Goal: Information Seeking & Learning: Learn about a topic

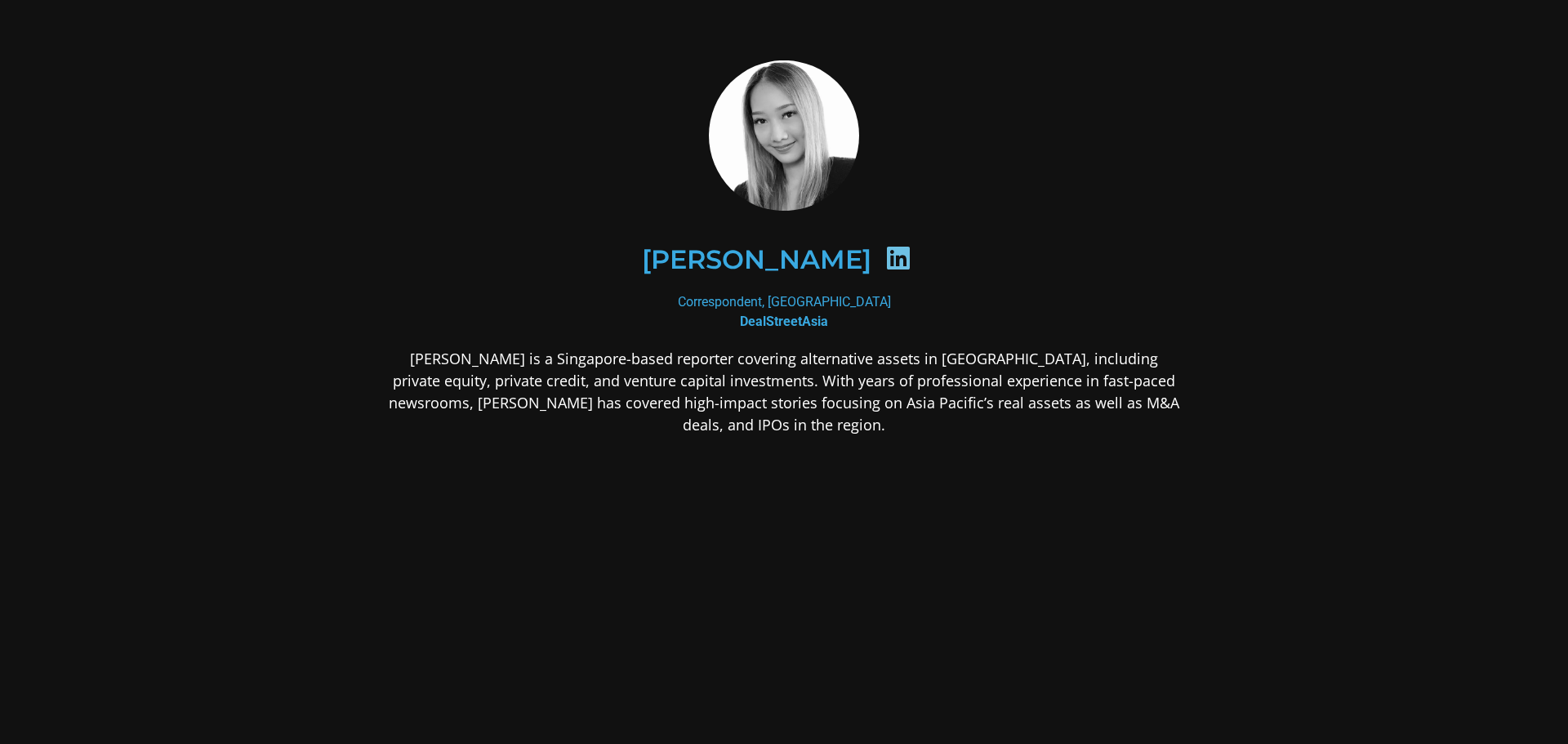
drag, startPoint x: 301, startPoint y: 181, endPoint x: 65, endPoint y: 2, distance: 296.2
click at [300, 181] on section "Pimfha Chan Correspondent, Singapore DealStreetAsia Pimfha Chan is a Singapore-…" at bounding box center [784, 377] width 1568 height 755
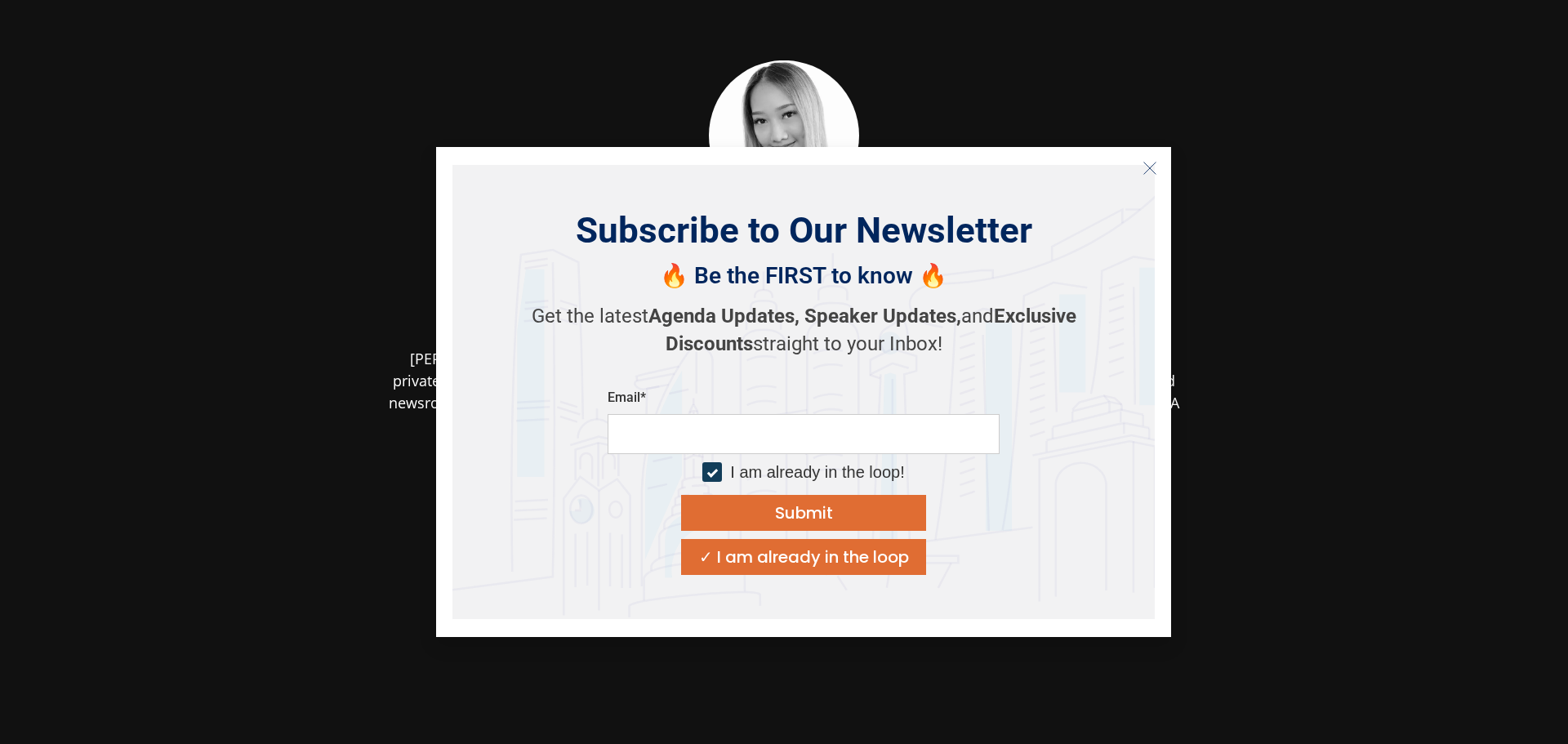
click at [1321, 323] on section "Pimfha Chan Correspondent, Singapore DealStreetAsia Pimfha Chan is a Singapore-…" at bounding box center [784, 377] width 1568 height 755
click at [1147, 159] on button "Close" at bounding box center [1150, 168] width 26 height 26
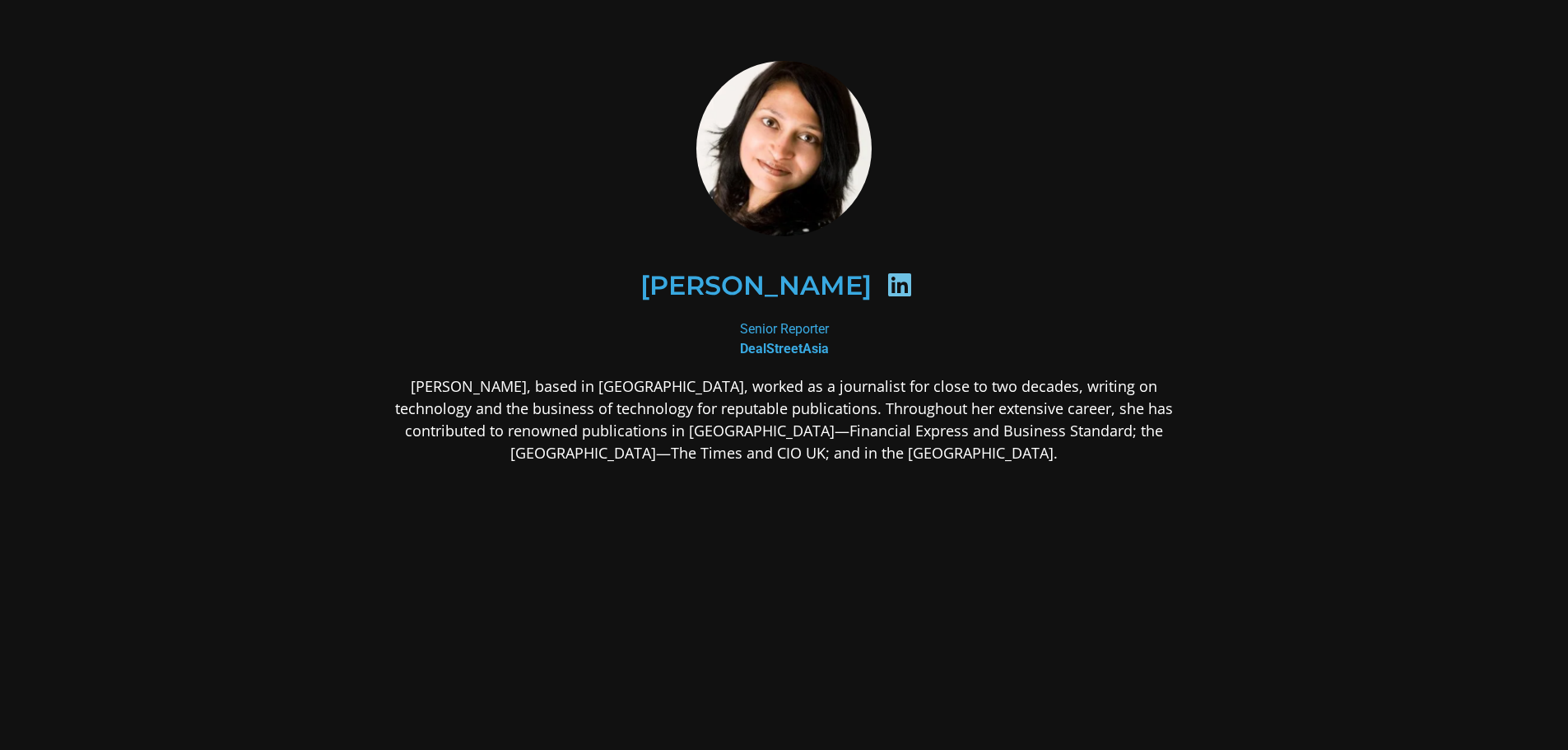
scroll to position [13, 0]
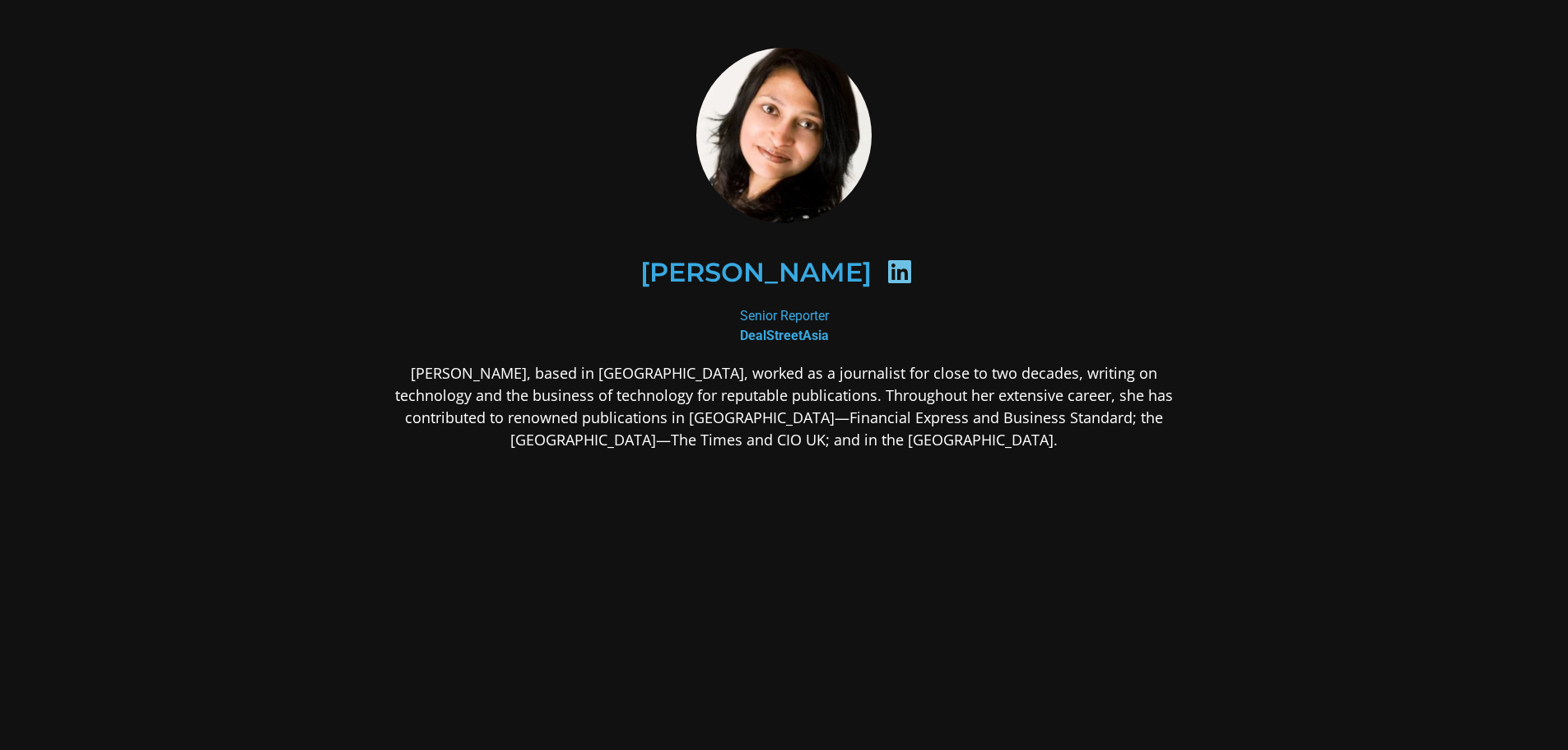
click at [506, 308] on div "Senior Reporter​ DealStreetAsia​" at bounding box center [785, 325] width 800 height 40
click at [797, 328] on b "DealStreetAsia​" at bounding box center [784, 335] width 88 height 16
